Goal: Information Seeking & Learning: Check status

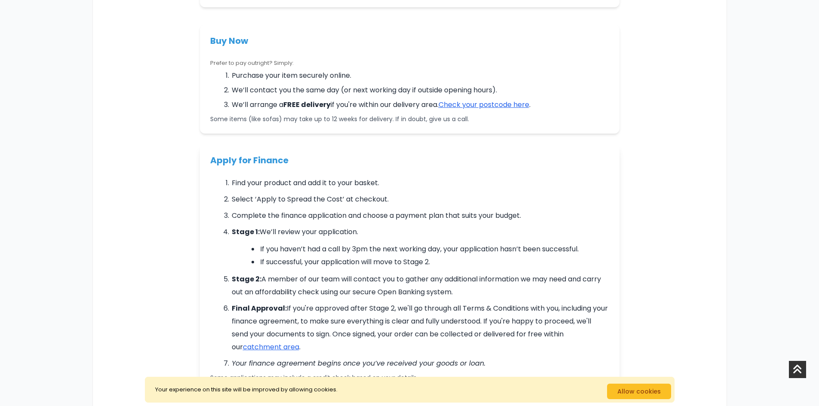
scroll to position [301, 0]
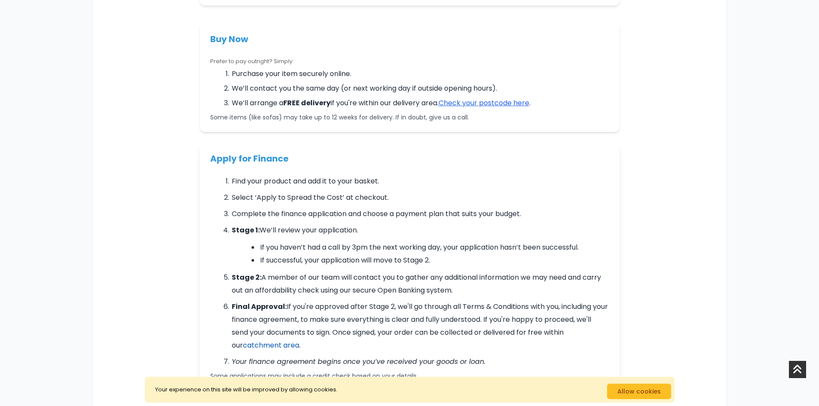
click at [273, 346] on link "catchment area" at bounding box center [271, 345] width 56 height 10
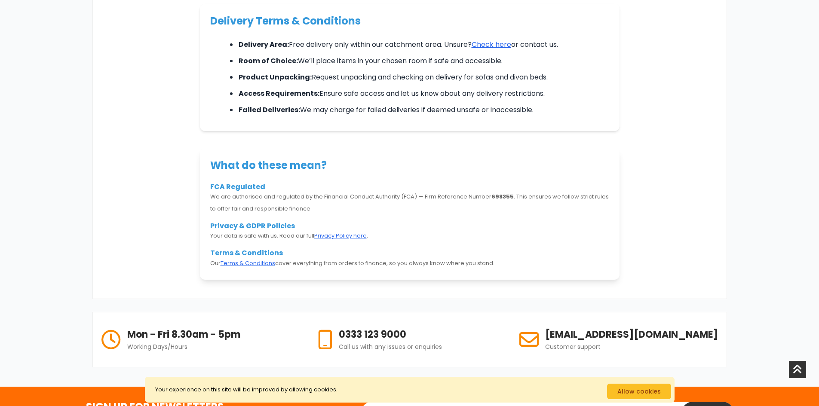
scroll to position [731, 0]
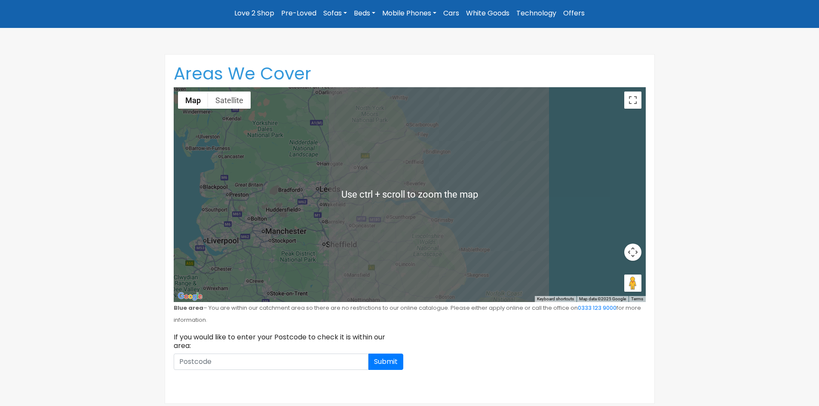
scroll to position [129, 0]
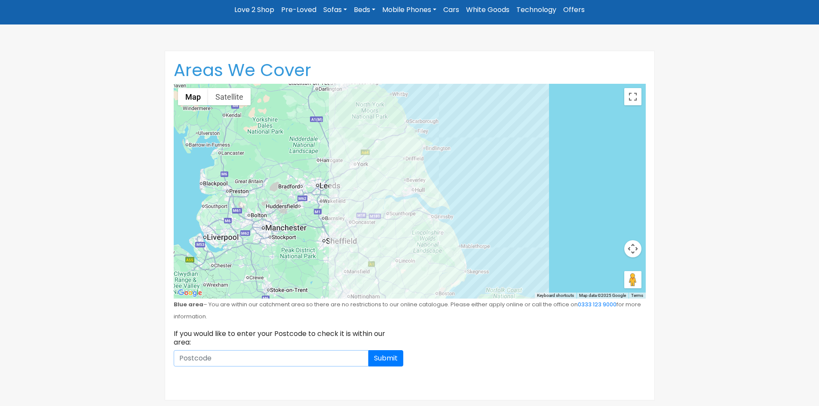
click at [280, 359] on input at bounding box center [271, 358] width 195 height 16
type input "g824en"
click at [375, 360] on button "Submit" at bounding box center [385, 358] width 35 height 16
